Goal: Transaction & Acquisition: Obtain resource

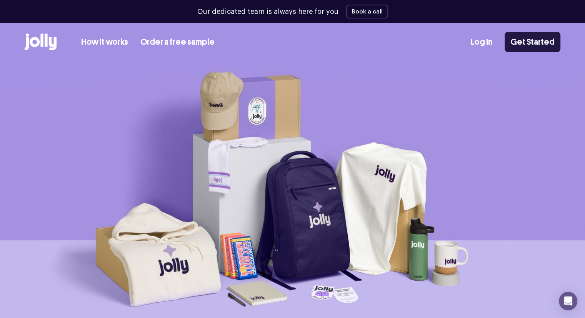
click at [531, 38] on link "Get Started" at bounding box center [533, 42] width 56 height 20
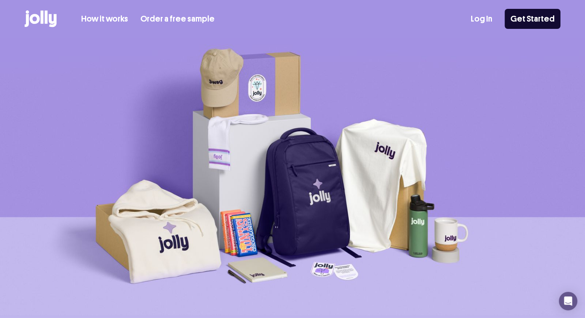
click at [155, 20] on link "Order a free sample" at bounding box center [177, 19] width 74 height 13
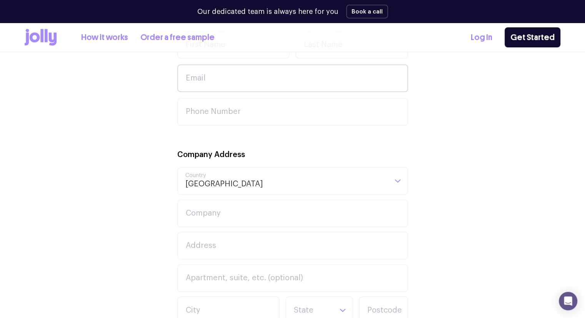
scroll to position [292, 0]
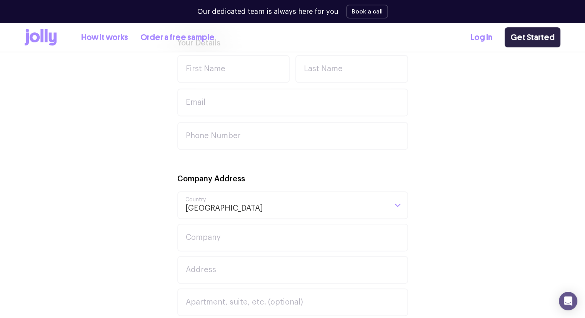
click at [525, 34] on link "Get Started" at bounding box center [533, 37] width 56 height 20
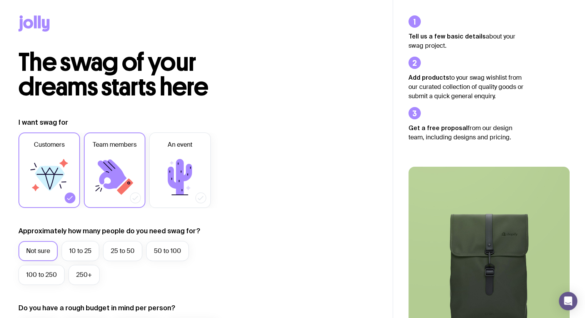
click at [122, 162] on icon at bounding box center [115, 177] width 46 height 46
click at [0, 0] on input "Team members" at bounding box center [0, 0] width 0 height 0
click at [49, 175] on icon at bounding box center [50, 178] width 30 height 25
click at [0, 0] on input "Customers" at bounding box center [0, 0] width 0 height 0
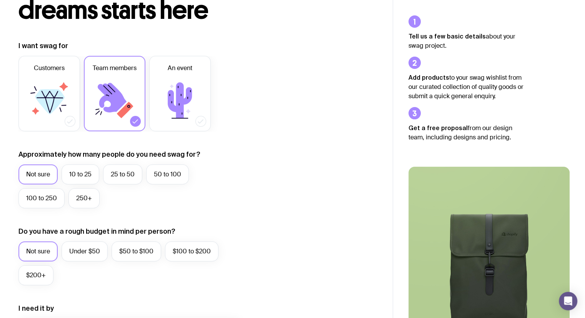
scroll to position [77, 0]
click at [77, 249] on label "Under $50" at bounding box center [85, 251] width 46 height 20
click at [0, 0] on input "Under $50" at bounding box center [0, 0] width 0 height 0
click at [76, 178] on label "10 to 25" at bounding box center [81, 174] width 38 height 20
click at [0, 0] on input "10 to 25" at bounding box center [0, 0] width 0 height 0
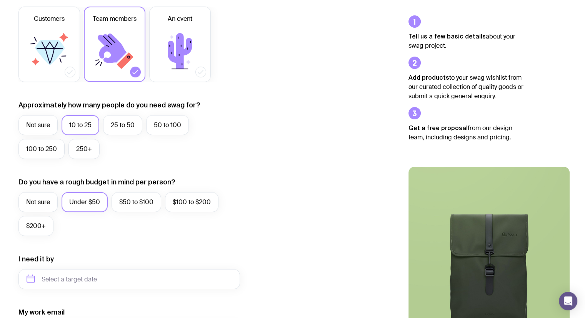
scroll to position [231, 0]
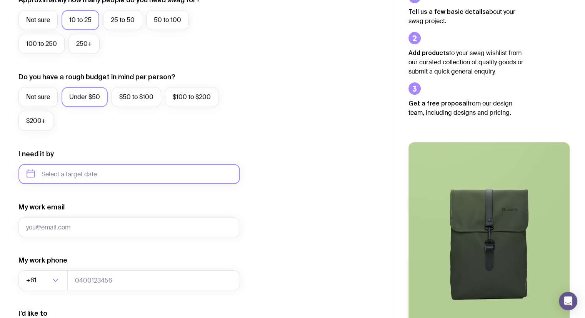
click at [103, 175] on input "text" at bounding box center [129, 174] width 222 height 20
click at [85, 270] on button "Nov" at bounding box center [99, 268] width 28 height 15
type input "November 2025"
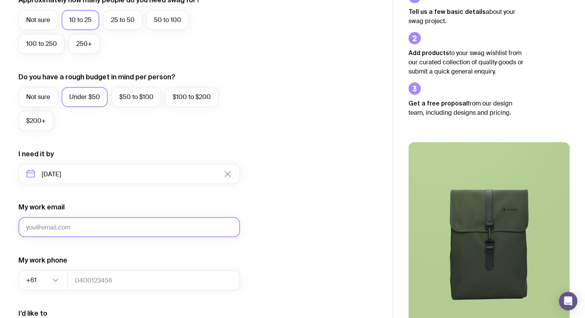
click at [82, 225] on input "My work email" at bounding box center [129, 227] width 222 height 20
type input "[EMAIL_ADDRESS][DOMAIN_NAME]"
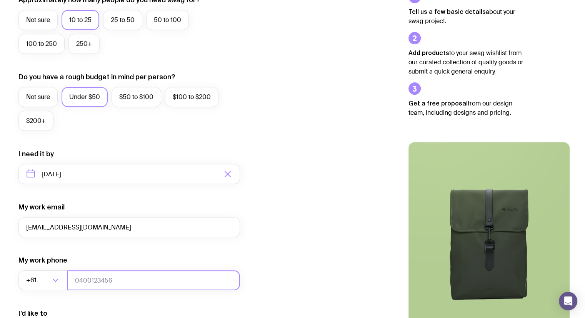
type input "0431066195"
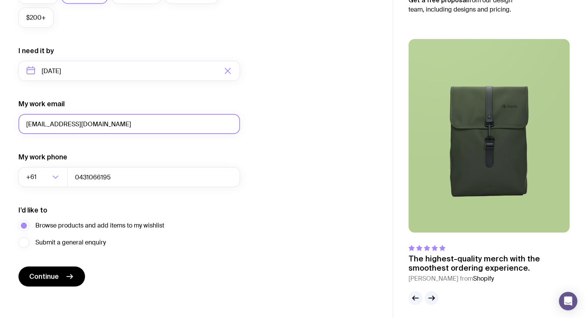
scroll to position [336, 0]
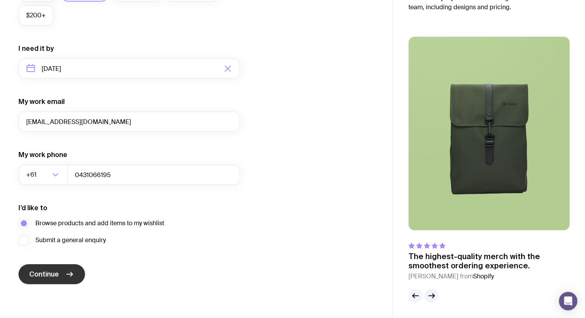
click at [66, 275] on icon "submit" at bounding box center [69, 273] width 9 height 9
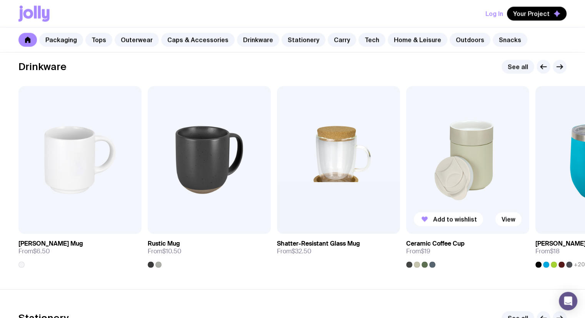
scroll to position [1115, 0]
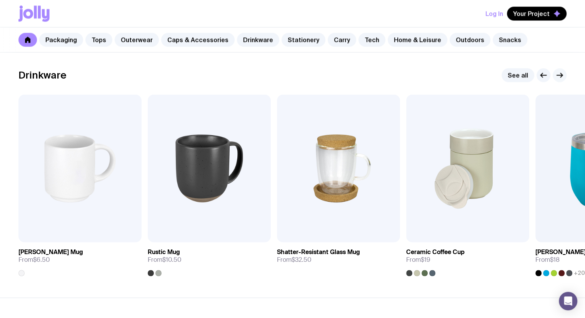
click at [557, 77] on icon "button" at bounding box center [559, 74] width 9 height 9
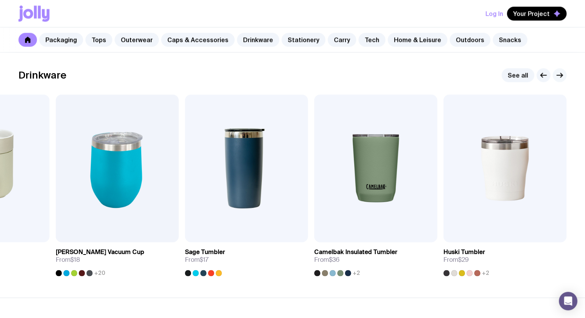
click at [558, 70] on icon "button" at bounding box center [559, 74] width 9 height 9
click at [559, 76] on icon "button" at bounding box center [559, 74] width 9 height 9
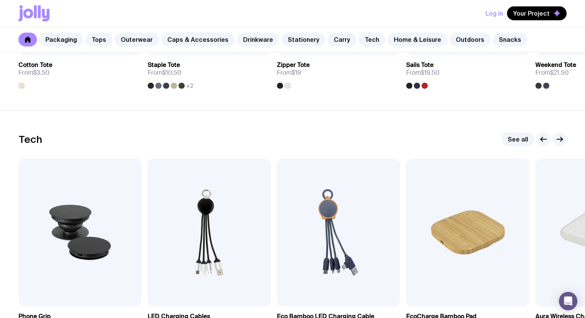
scroll to position [1808, 0]
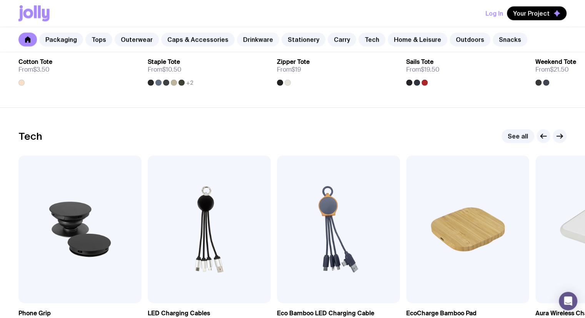
click at [255, 41] on link "Drinkware" at bounding box center [258, 40] width 42 height 14
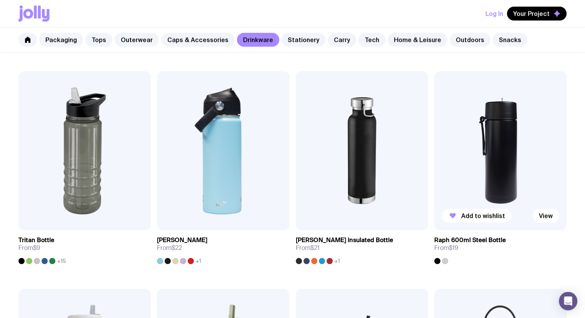
scroll to position [769, 0]
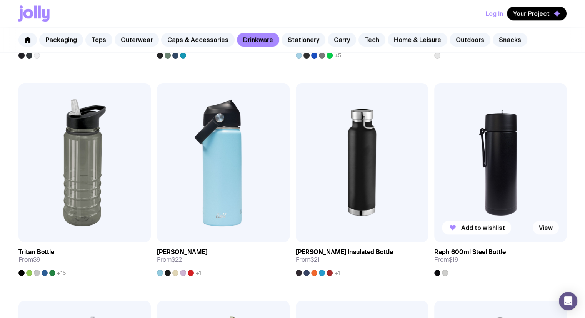
click at [548, 228] on link "View" at bounding box center [546, 227] width 26 height 14
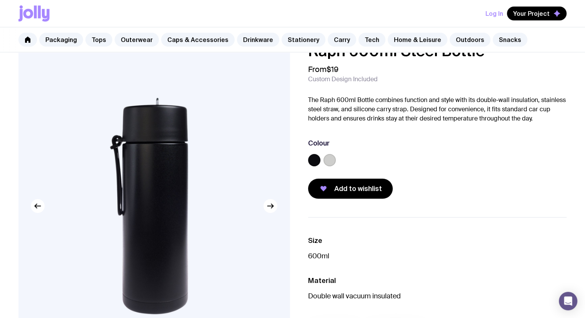
scroll to position [38, 0]
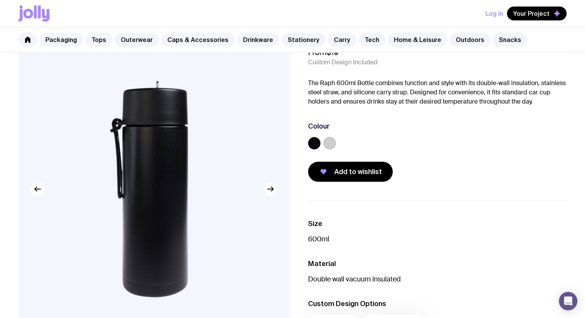
click at [268, 190] on icon "button" at bounding box center [270, 188] width 9 height 9
click at [271, 189] on icon "button" at bounding box center [270, 189] width 6 height 0
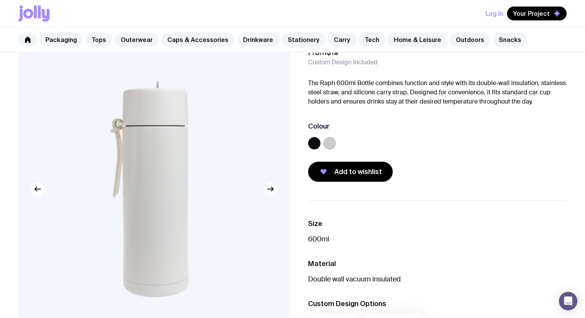
click at [271, 189] on icon "button" at bounding box center [270, 189] width 6 height 0
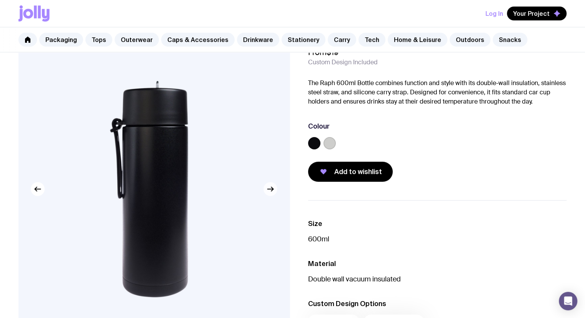
click at [271, 189] on icon "button" at bounding box center [270, 189] width 6 height 0
click at [365, 175] on span "Add to wishlist" at bounding box center [358, 171] width 48 height 9
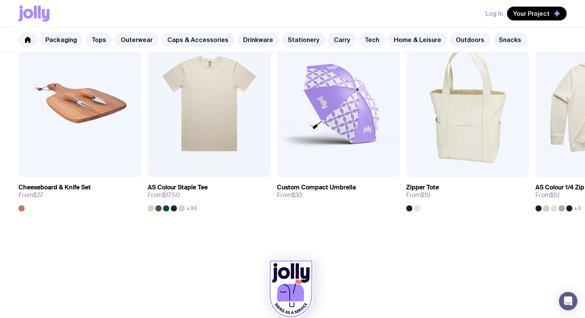
scroll to position [508, 0]
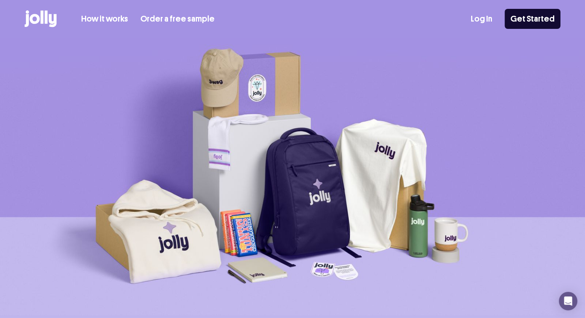
click at [192, 15] on link "Order a free sample" at bounding box center [177, 19] width 74 height 13
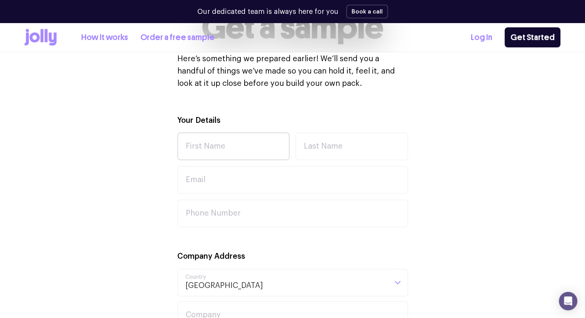
scroll to position [215, 0]
click at [232, 147] on input "First Name" at bounding box center [233, 146] width 113 height 28
type input "Carly"
type input "[PERSON_NAME]"
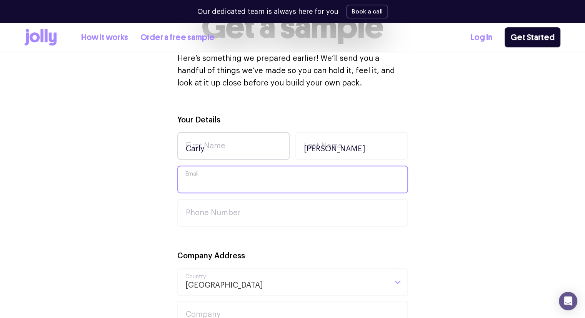
type input "[EMAIL_ADDRESS][DOMAIN_NAME]"
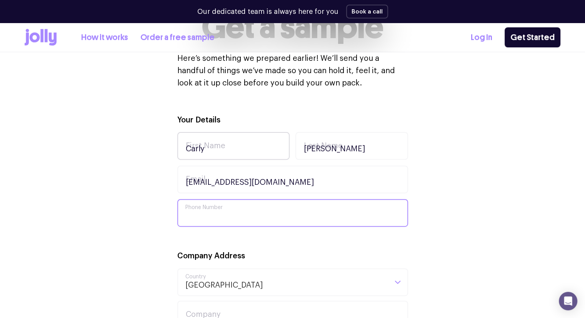
type input "0431066195"
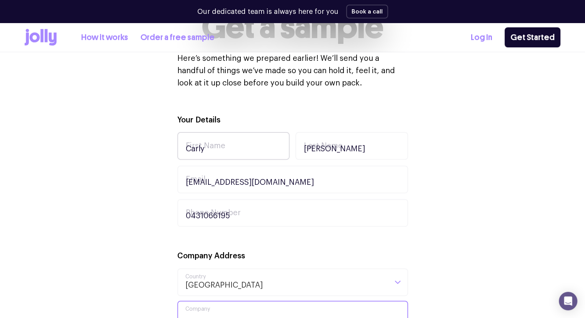
type input "Xenia Constructions"
type input "[STREET_ADDRESS][PERSON_NAME]"
type input "Unit 42"
type input "[GEOGRAPHIC_DATA]"
type input "2015"
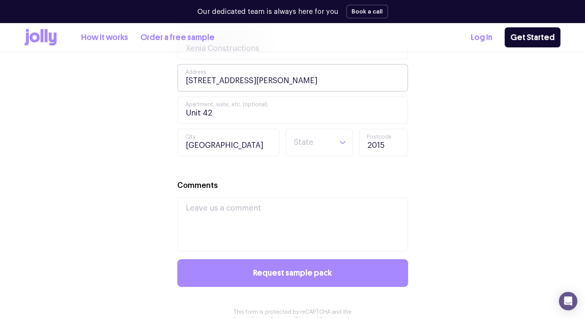
scroll to position [485, 0]
click at [306, 141] on input "Search for option" at bounding box center [312, 142] width 39 height 26
click at [314, 188] on li "[GEOGRAPHIC_DATA]" at bounding box center [319, 188] width 64 height 18
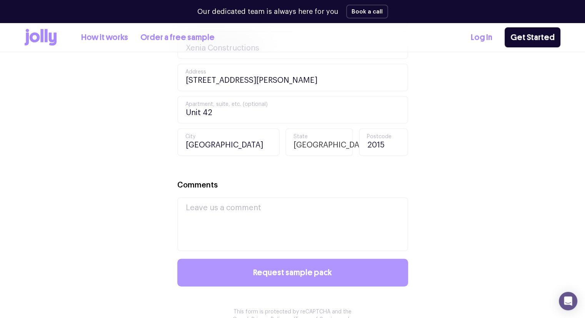
click at [312, 265] on button "Request sample pack" at bounding box center [292, 272] width 231 height 28
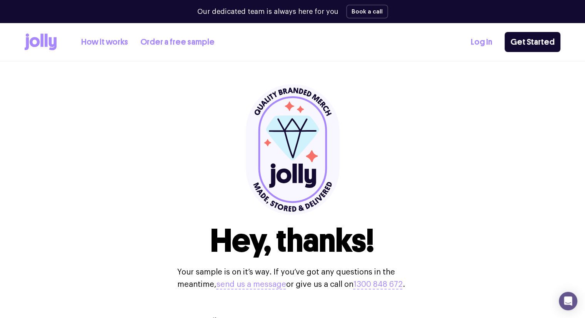
scroll to position [0, 0]
